Goal: Communication & Community: Answer question/provide support

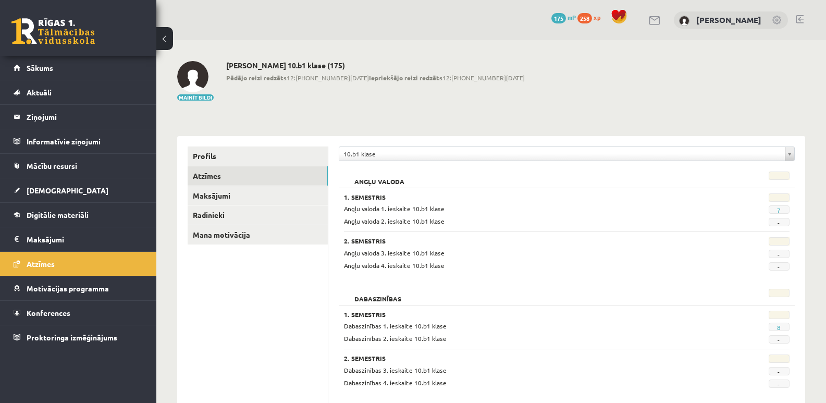
scroll to position [52, 0]
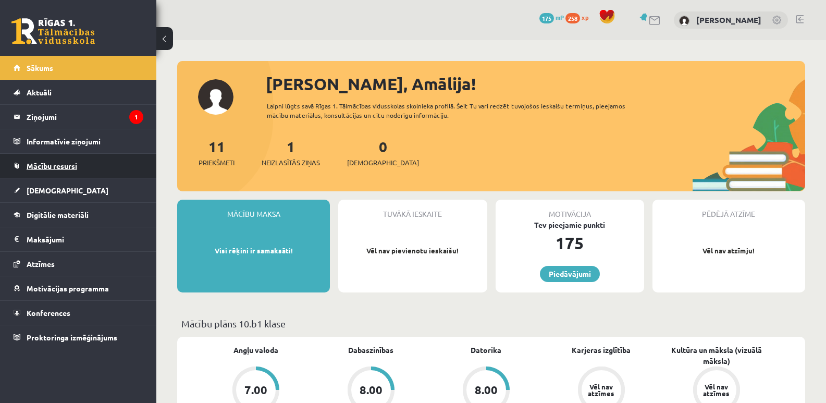
scroll to position [104, 0]
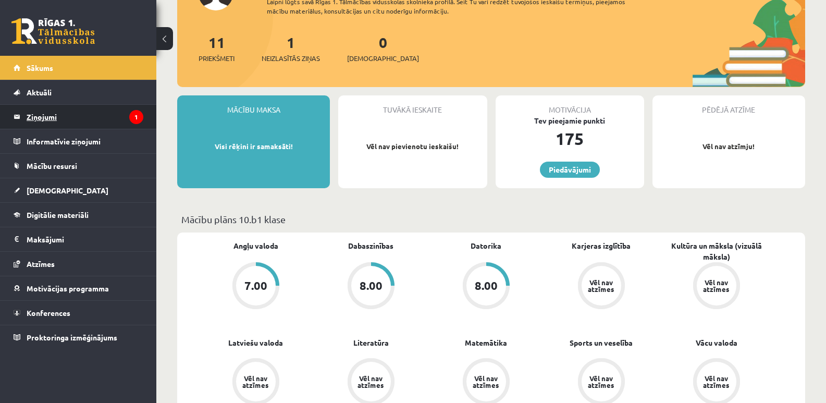
click at [124, 120] on legend "Ziņojumi 1" at bounding box center [85, 117] width 117 height 24
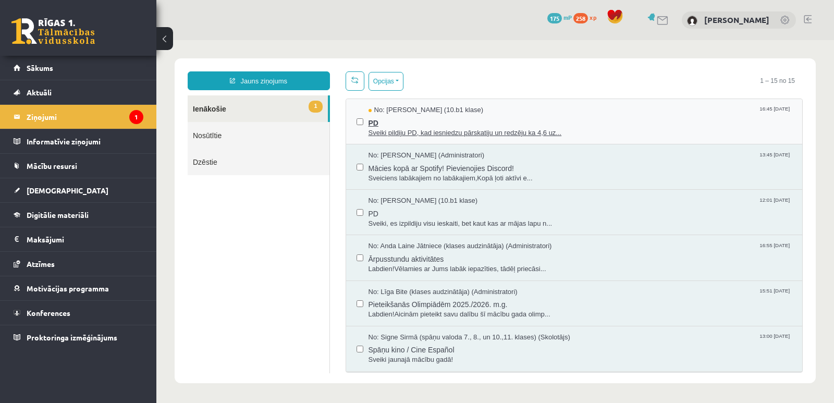
click at [383, 121] on span "PD" at bounding box center [581, 121] width 424 height 13
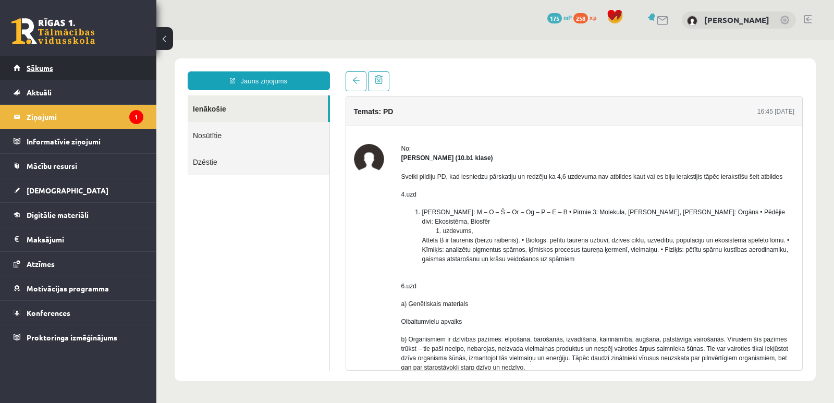
click at [49, 71] on span "Sākums" at bounding box center [40, 67] width 27 height 9
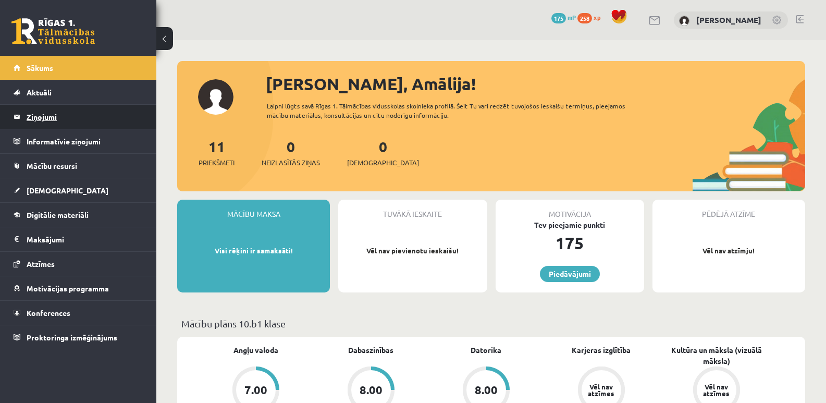
click at [62, 114] on legend "Ziņojumi 0" at bounding box center [85, 117] width 117 height 24
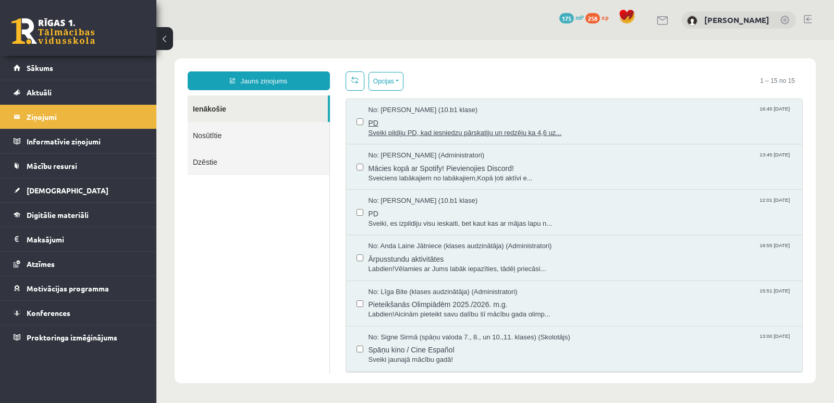
click at [394, 128] on span "Sveiki pildiju PD, kad iesniedzu pārskatiju un redzēju ka 4,6 uz..." at bounding box center [581, 133] width 424 height 10
